Goal: Transaction & Acquisition: Purchase product/service

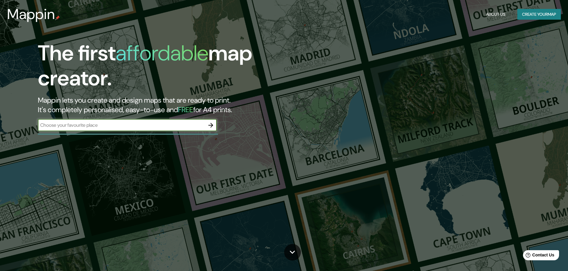
click at [127, 123] on input "text" at bounding box center [121, 125] width 167 height 7
type input "[GEOGRAPHIC_DATA]"
click at [211, 123] on icon "button" at bounding box center [210, 125] width 5 height 5
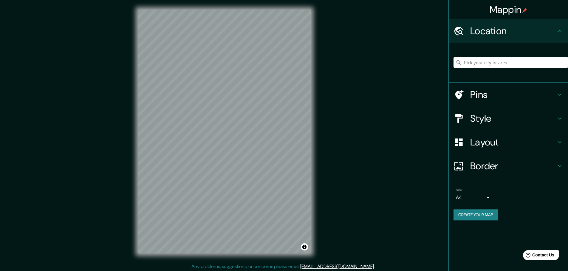
click at [482, 64] on input "Pick your city or area" at bounding box center [510, 62] width 114 height 11
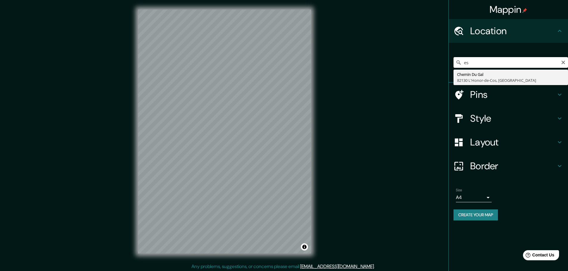
type input "e"
type input "[GEOGRAPHIC_DATA], [GEOGRAPHIC_DATA], [GEOGRAPHIC_DATA][PERSON_NAME] 2910000, […"
